Goal: Transaction & Acquisition: Obtain resource

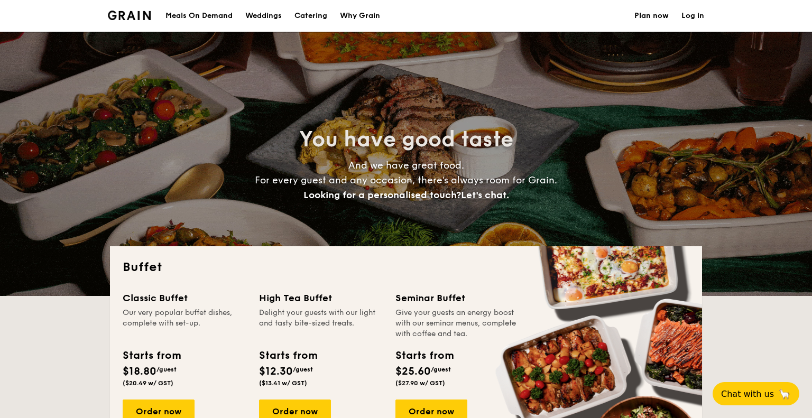
select select
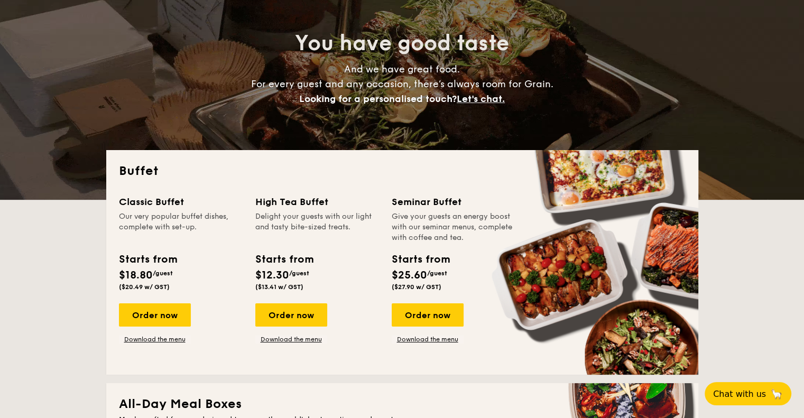
scroll to position [106, 0]
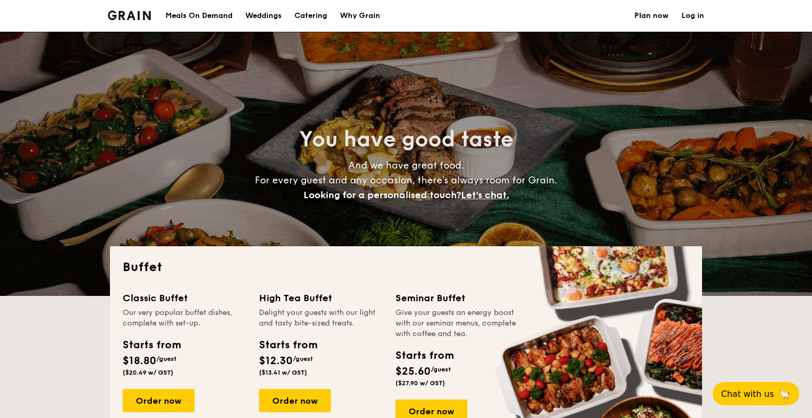
select select
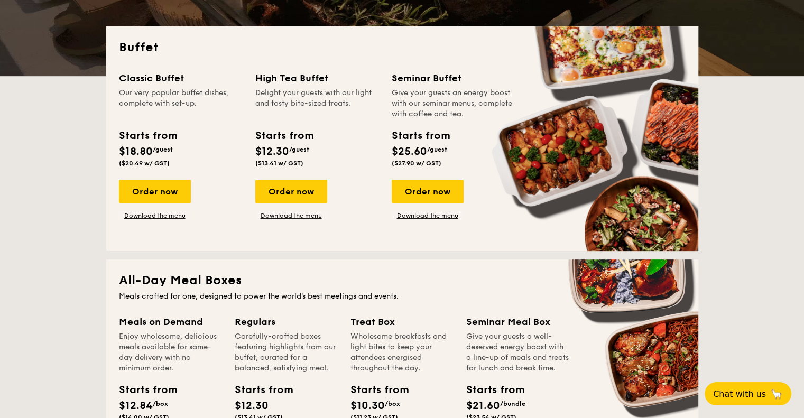
scroll to position [211, 0]
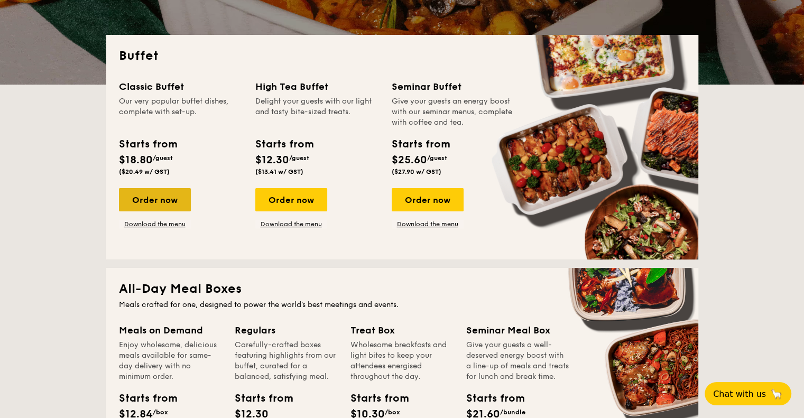
click at [149, 199] on div "Order now" at bounding box center [155, 199] width 72 height 23
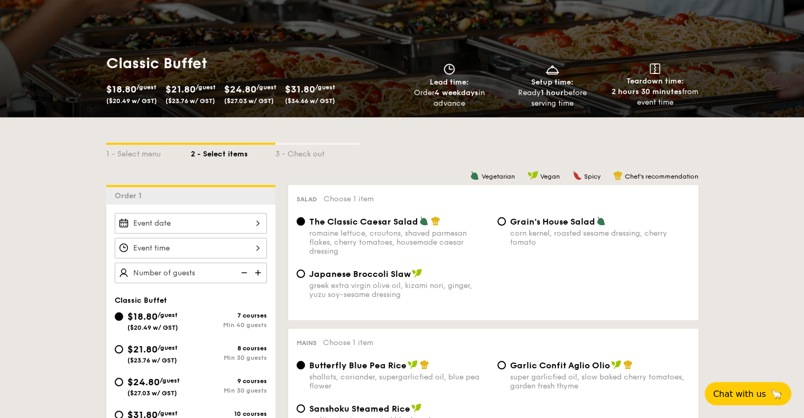
scroll to position [106, 0]
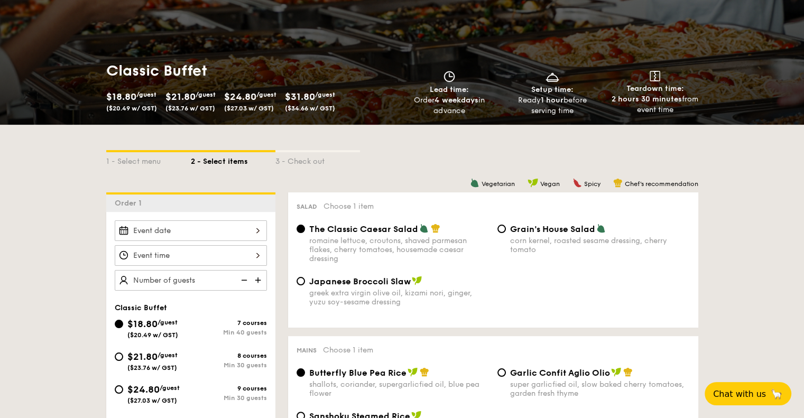
select select
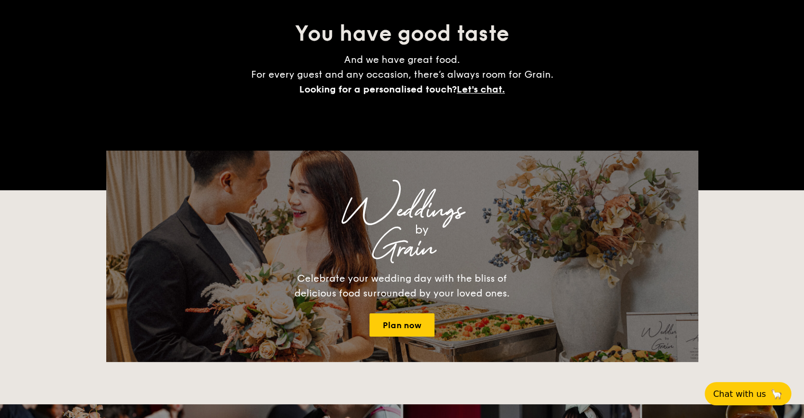
scroll to position [211, 0]
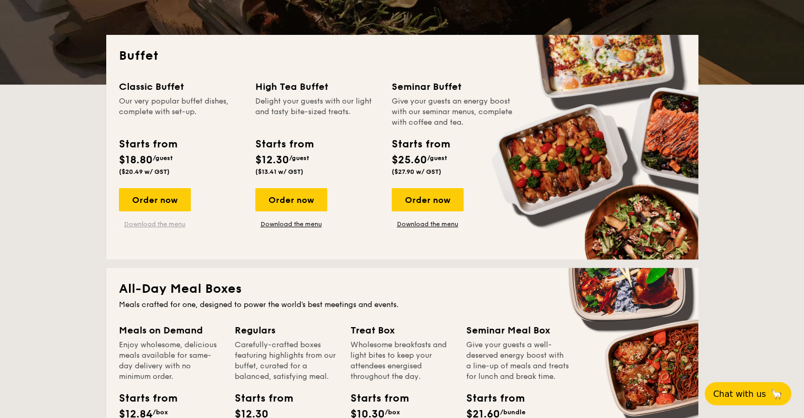
click at [166, 223] on link "Download the menu" at bounding box center [155, 224] width 72 height 8
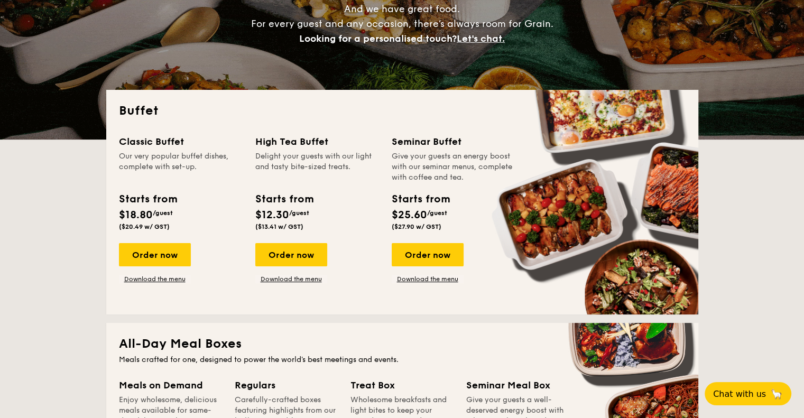
scroll to position [264, 0]
